Goal: Task Accomplishment & Management: Manage account settings

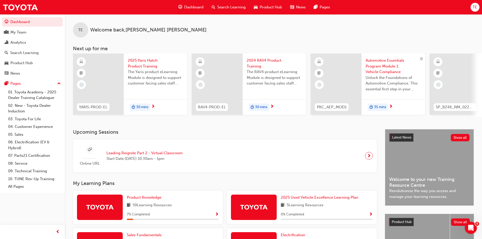
click at [476, 4] on div "TE" at bounding box center [475, 7] width 9 height 9
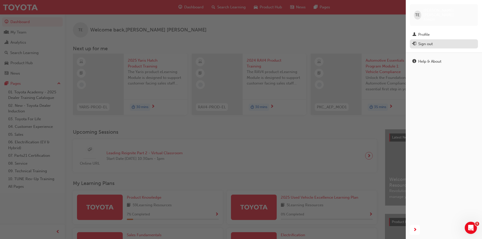
click at [421, 41] on div "Sign out" at bounding box center [425, 44] width 14 height 6
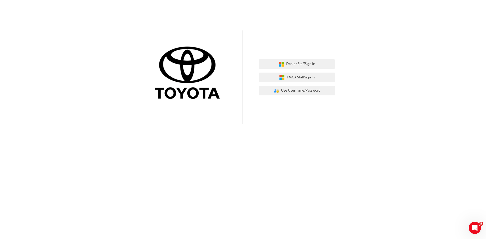
click at [331, 58] on div "Dealer Staff Sign In TMCA Staff Sign In User Authentication Icon - Blue Person,…" at bounding box center [297, 78] width 76 height 44
drag, startPoint x: 329, startPoint y: 61, endPoint x: 333, endPoint y: 61, distance: 3.6
click at [329, 62] on button "Dealer Staff Sign In" at bounding box center [297, 64] width 76 height 10
